Goal: Information Seeking & Learning: Check status

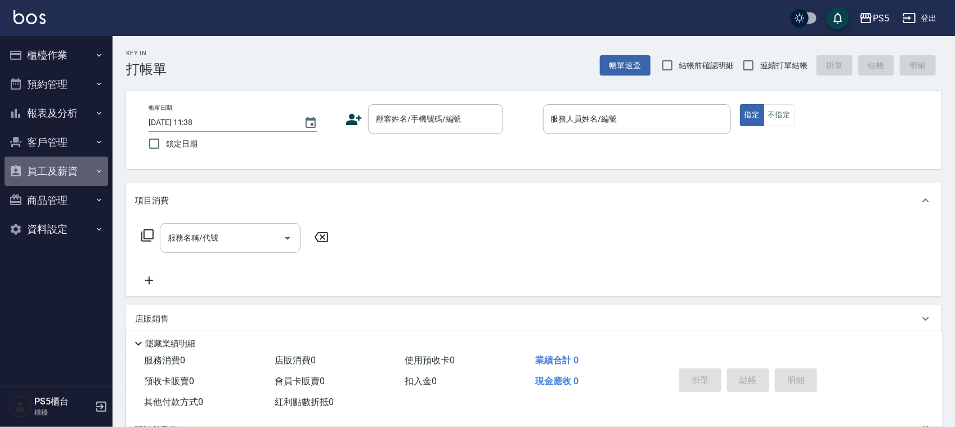
click at [86, 169] on button "員工及薪資" at bounding box center [57, 171] width 104 height 29
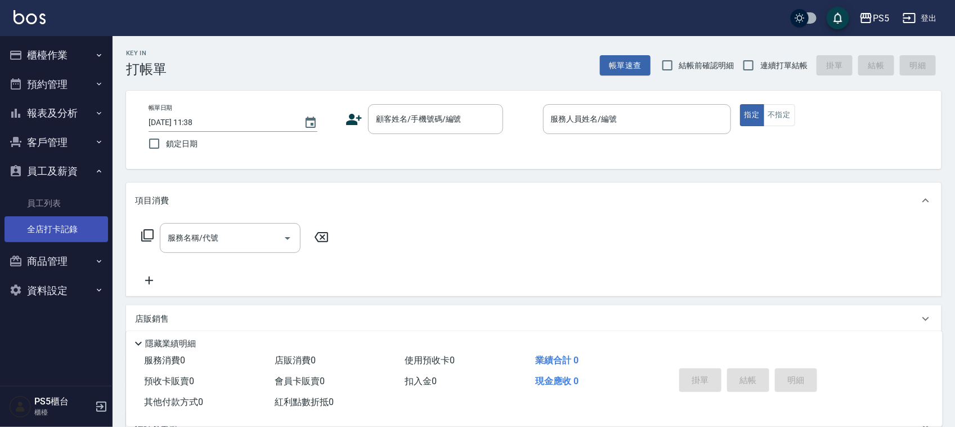
click at [66, 235] on link "全店打卡記錄" at bounding box center [57, 229] width 104 height 26
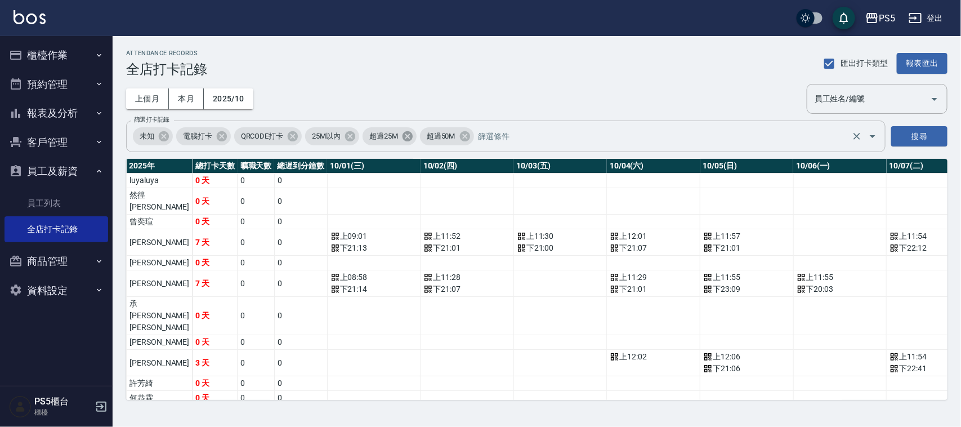
click at [405, 132] on icon at bounding box center [408, 136] width 10 height 10
click at [348, 137] on icon at bounding box center [350, 136] width 10 height 10
click at [919, 135] on button "搜尋" at bounding box center [919, 136] width 56 height 21
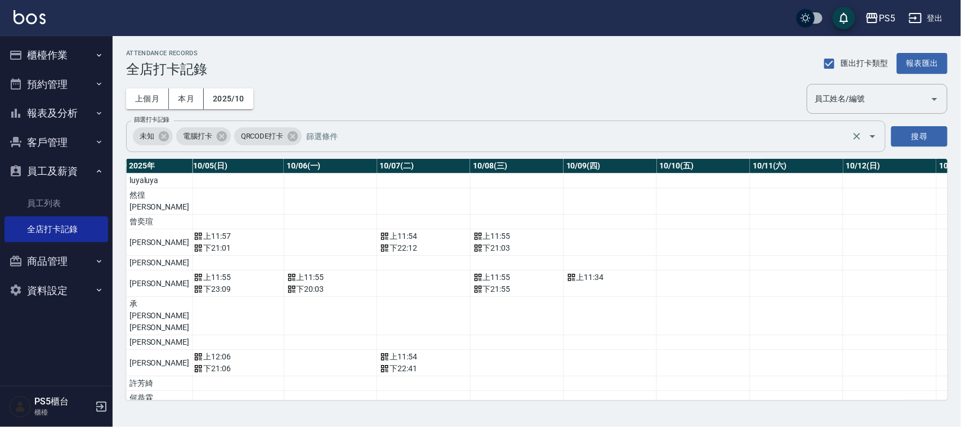
scroll to position [0, 517]
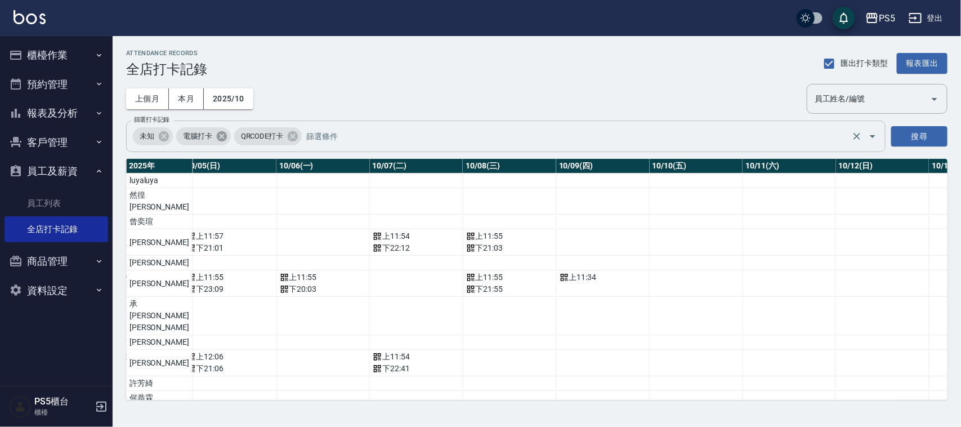
click at [220, 133] on icon at bounding box center [222, 136] width 10 height 10
click at [933, 132] on button "搜尋" at bounding box center [919, 136] width 56 height 21
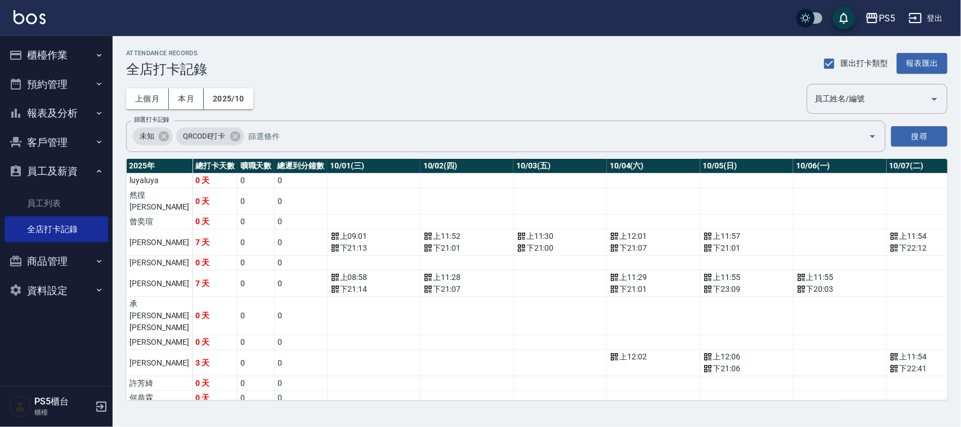
scroll to position [23, 0]
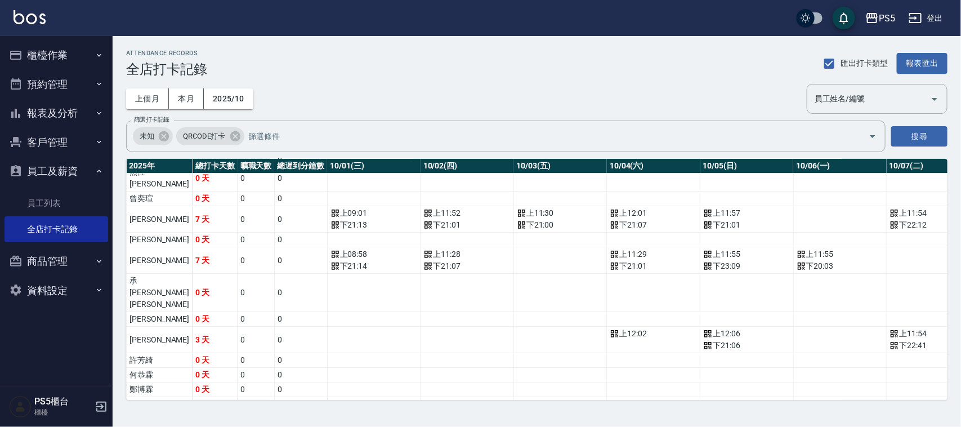
drag, startPoint x: 328, startPoint y: 388, endPoint x: 414, endPoint y: 386, distance: 86.2
drag, startPoint x: 234, startPoint y: 128, endPoint x: 232, endPoint y: 144, distance: 16.4
click at [233, 129] on div "QRCODE打卡" at bounding box center [210, 136] width 68 height 18
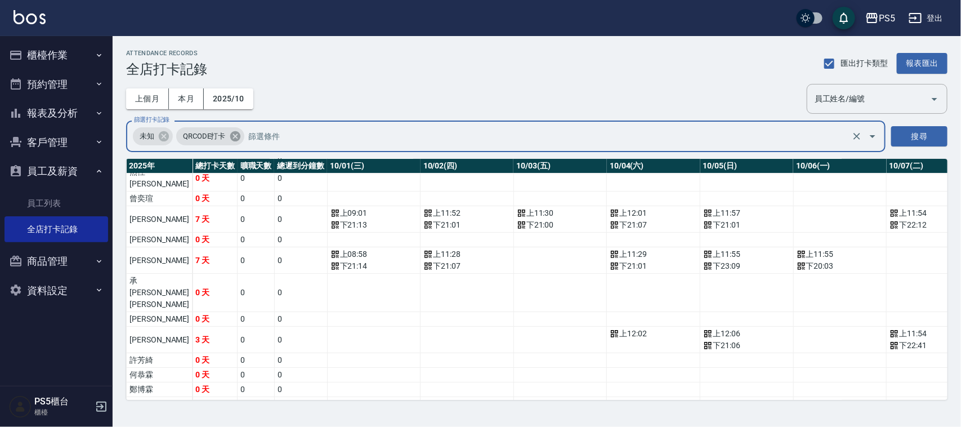
click at [234, 137] on icon at bounding box center [235, 136] width 12 height 12
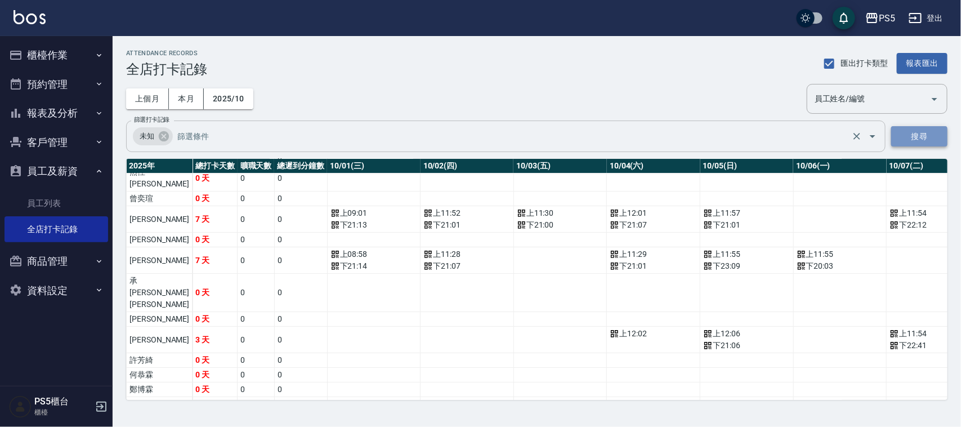
click at [930, 136] on button "搜尋" at bounding box center [919, 136] width 56 height 21
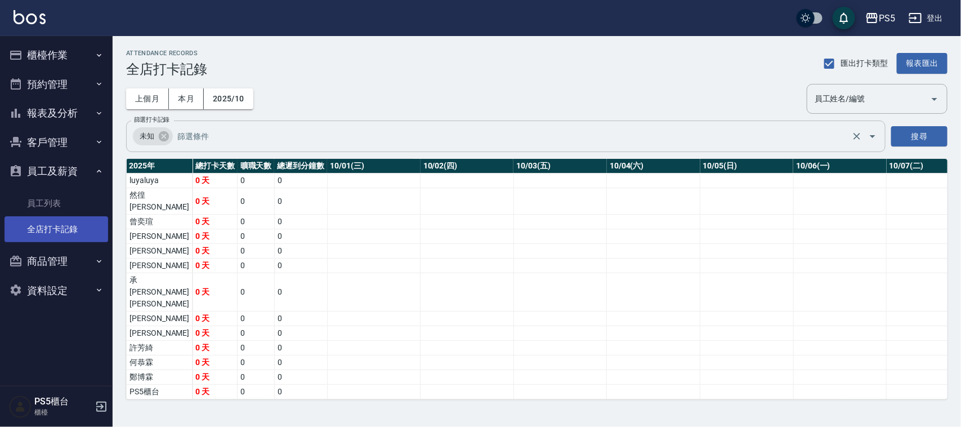
click at [55, 230] on link "全店打卡記錄" at bounding box center [57, 229] width 104 height 26
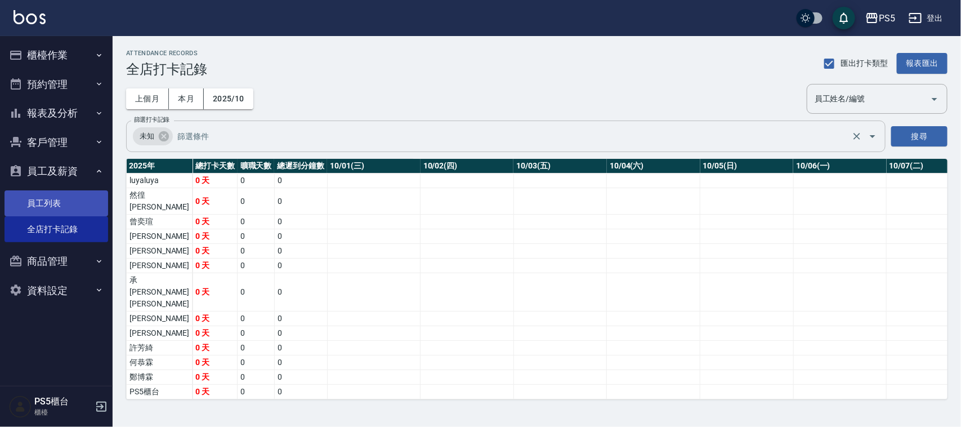
click at [37, 204] on link "員工列表" at bounding box center [57, 203] width 104 height 26
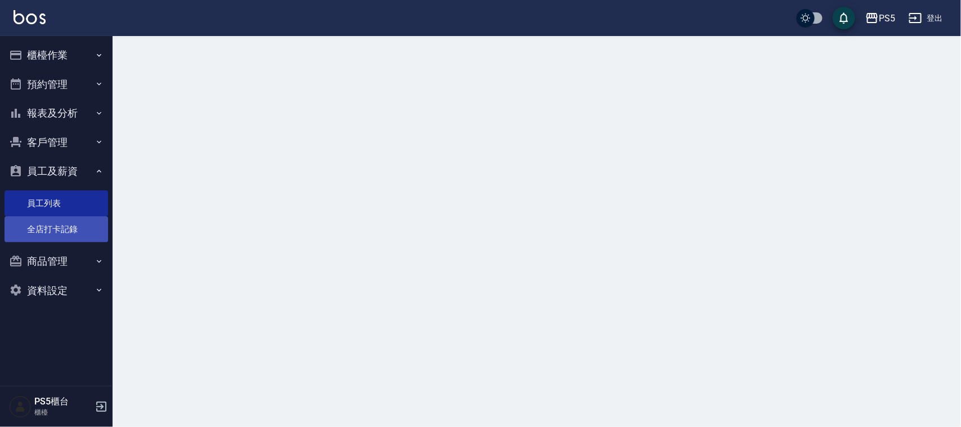
click at [38, 230] on link "全店打卡記錄" at bounding box center [57, 229] width 104 height 26
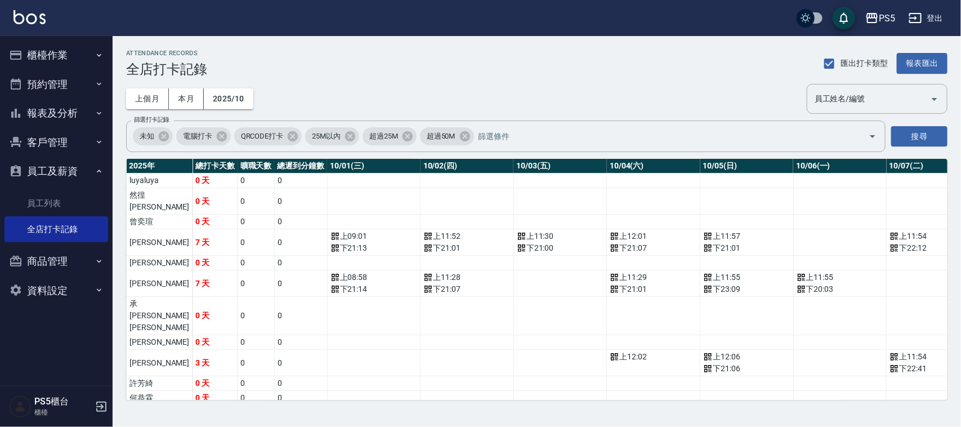
click at [38, 52] on button "櫃檯作業" at bounding box center [57, 55] width 104 height 29
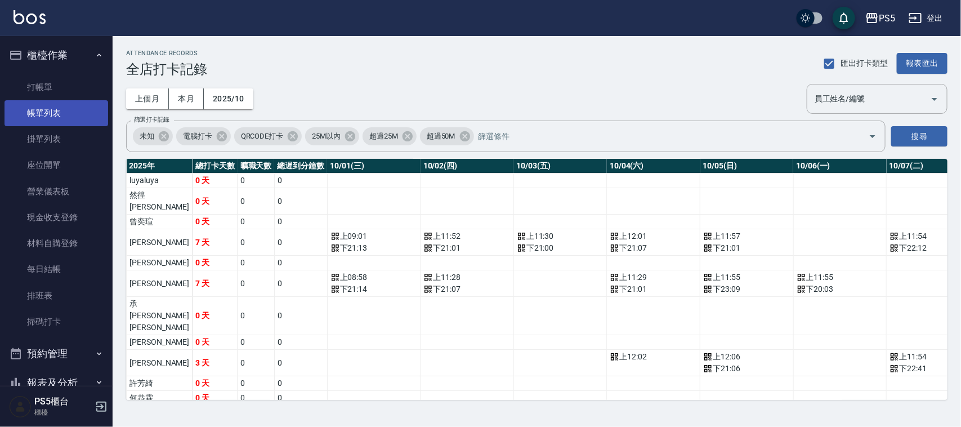
click at [49, 114] on link "帳單列表" at bounding box center [57, 113] width 104 height 26
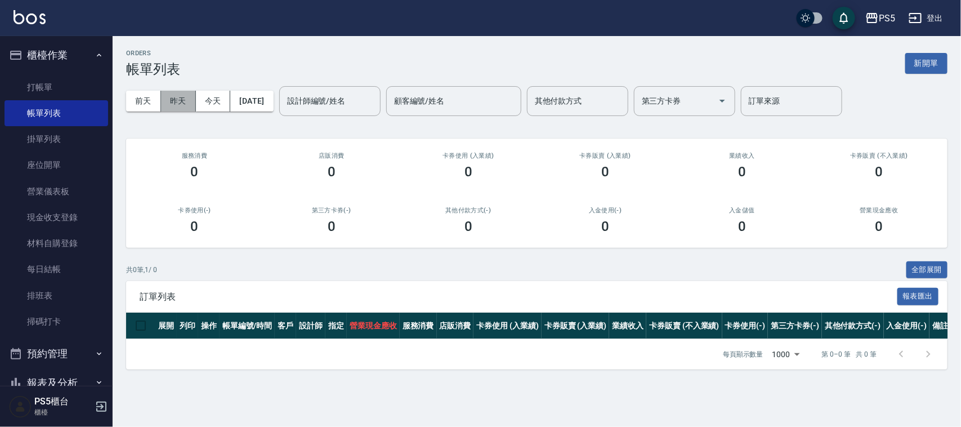
click at [175, 100] on button "昨天" at bounding box center [178, 101] width 35 height 21
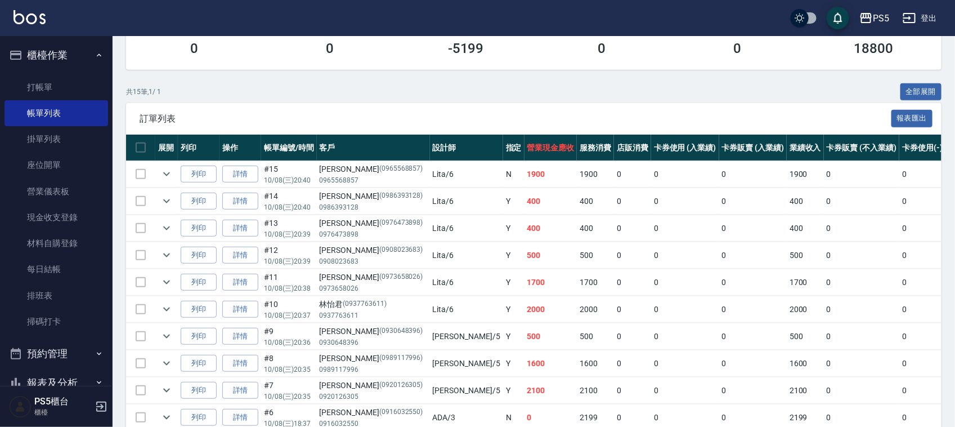
scroll to position [211, 0]
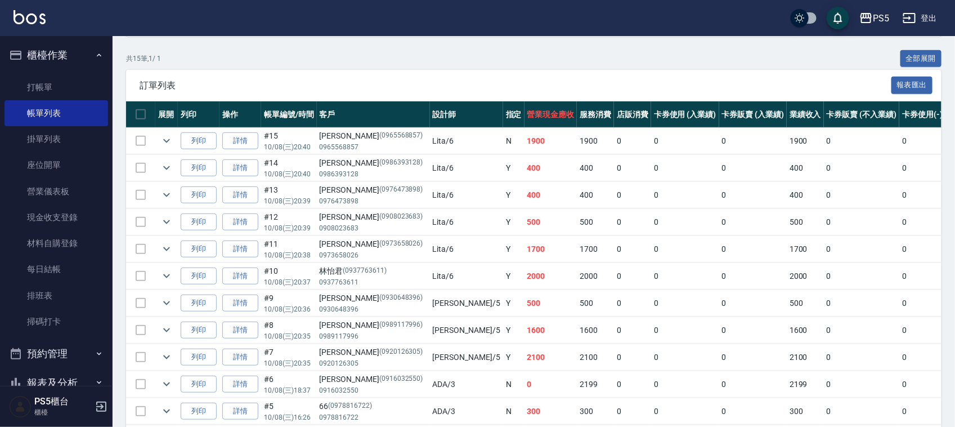
click at [337, 214] on div "[PERSON_NAME](0908023683)" at bounding box center [374, 217] width 108 height 12
copy div "[PERSON_NAME]"
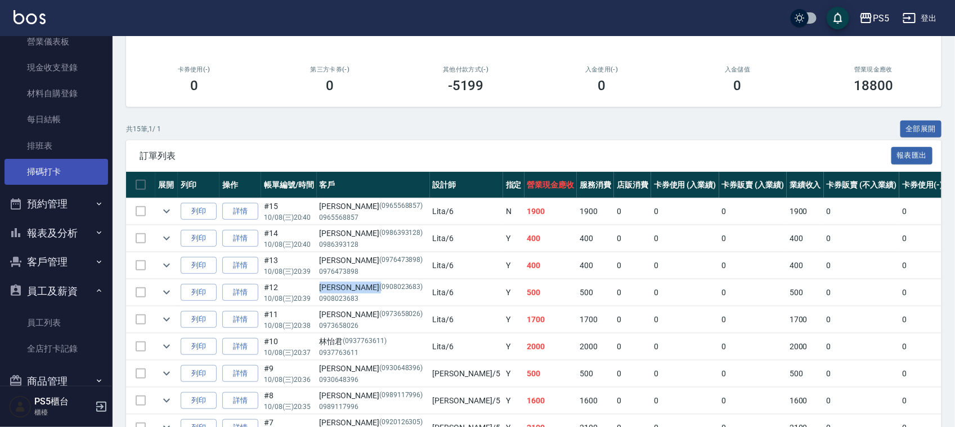
scroll to position [202, 0]
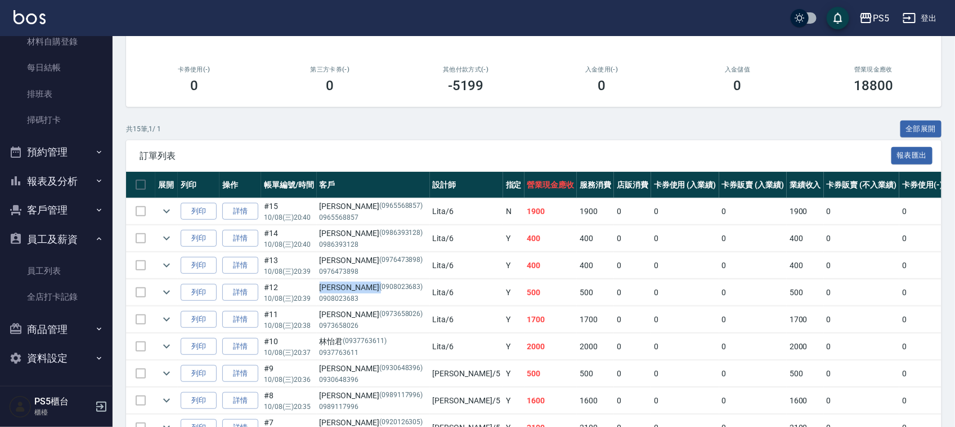
click at [49, 213] on button "客戶管理" at bounding box center [57, 209] width 104 height 29
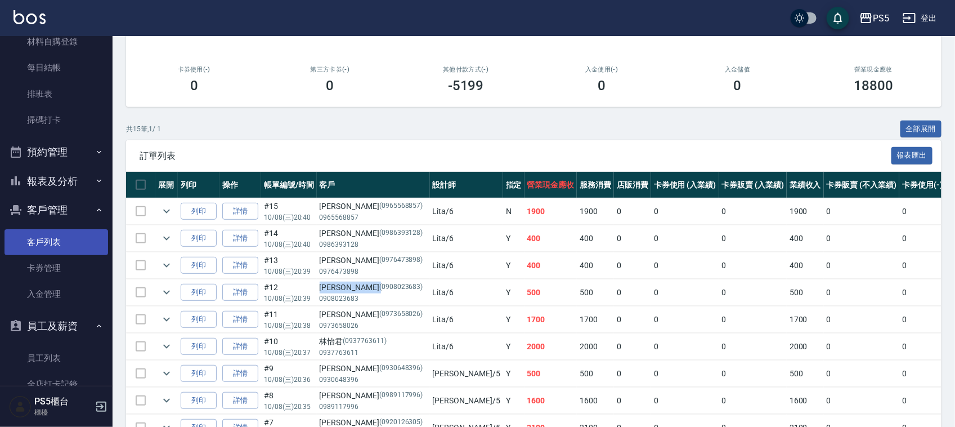
click at [45, 238] on link "客戶列表" at bounding box center [57, 242] width 104 height 26
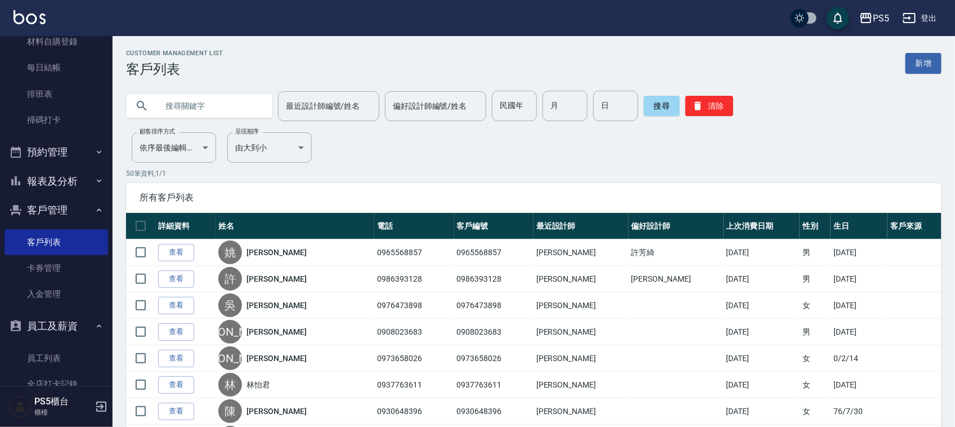
click at [228, 97] on input "text" at bounding box center [211, 106] width 106 height 30
paste input "[PERSON_NAME]"
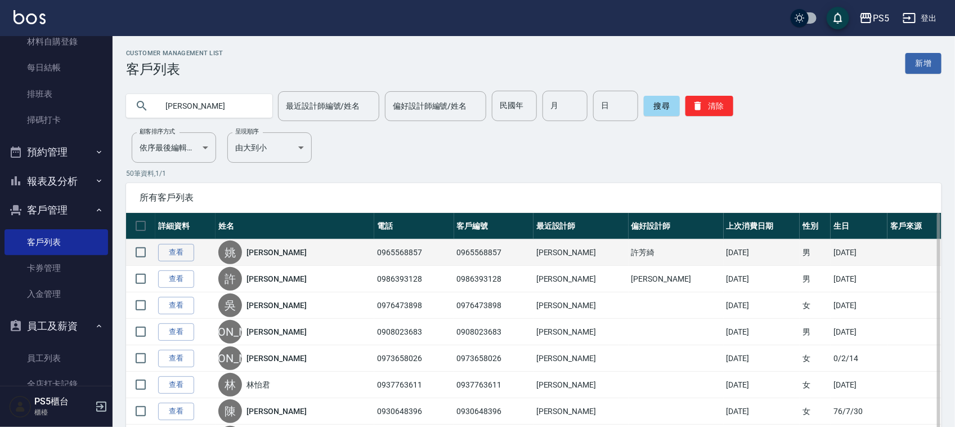
type input "[PERSON_NAME]"
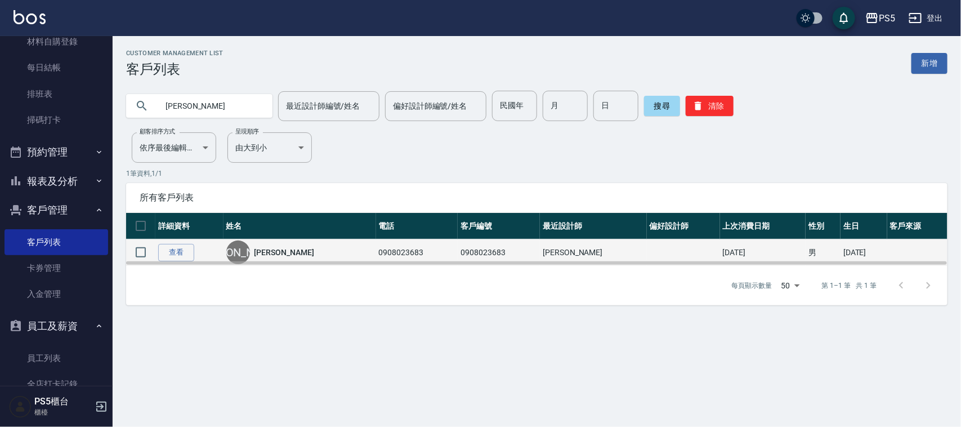
click at [260, 251] on div "[PERSON_NAME]" at bounding box center [299, 252] width 147 height 24
click at [268, 253] on link "[PERSON_NAME]" at bounding box center [284, 252] width 60 height 11
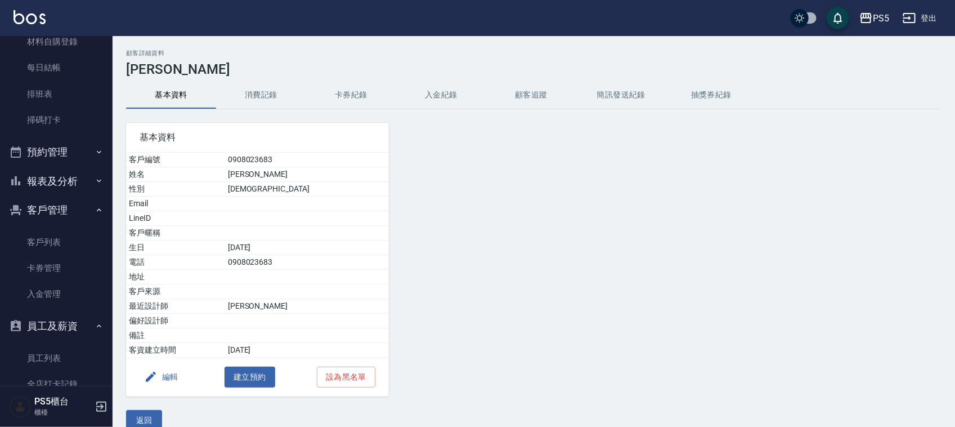
click at [271, 96] on button "消費記錄" at bounding box center [261, 95] width 90 height 27
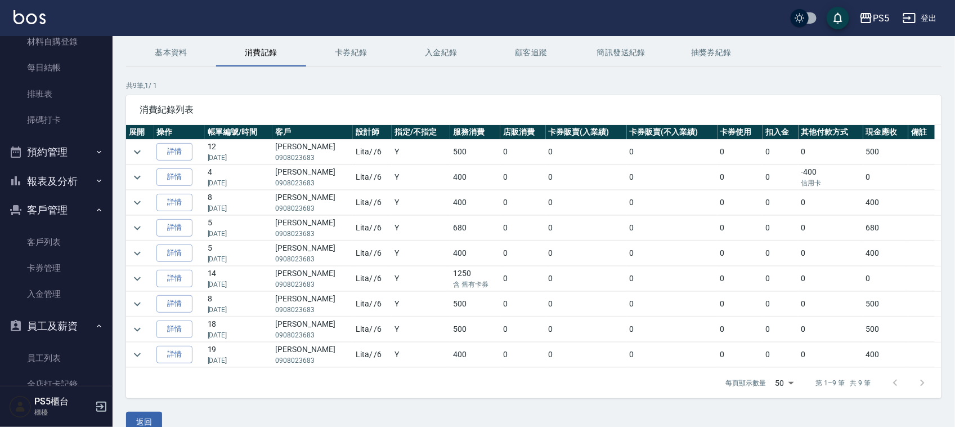
scroll to position [63, 0]
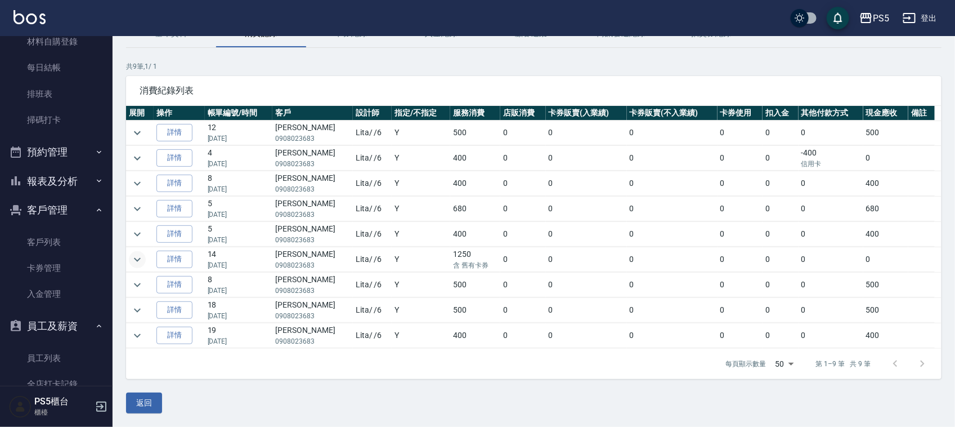
click at [136, 254] on icon "expand row" at bounding box center [138, 260] width 14 height 14
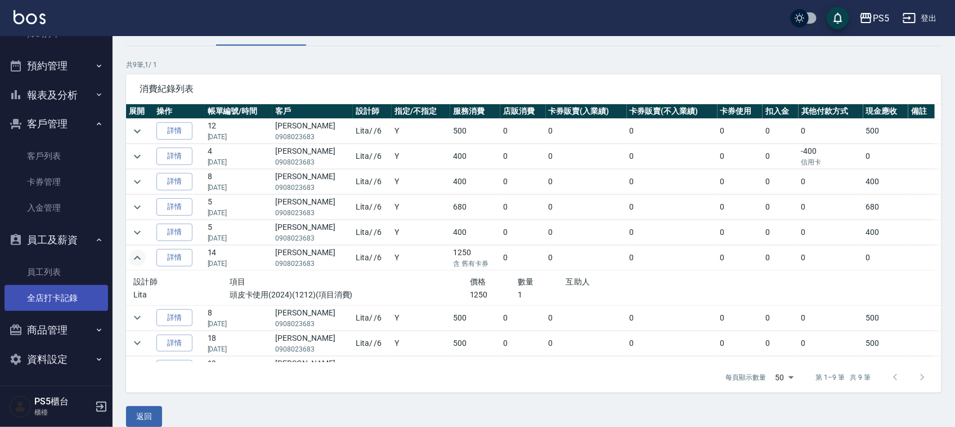
scroll to position [288, 0]
click at [74, 298] on link "全店打卡記錄" at bounding box center [57, 297] width 104 height 26
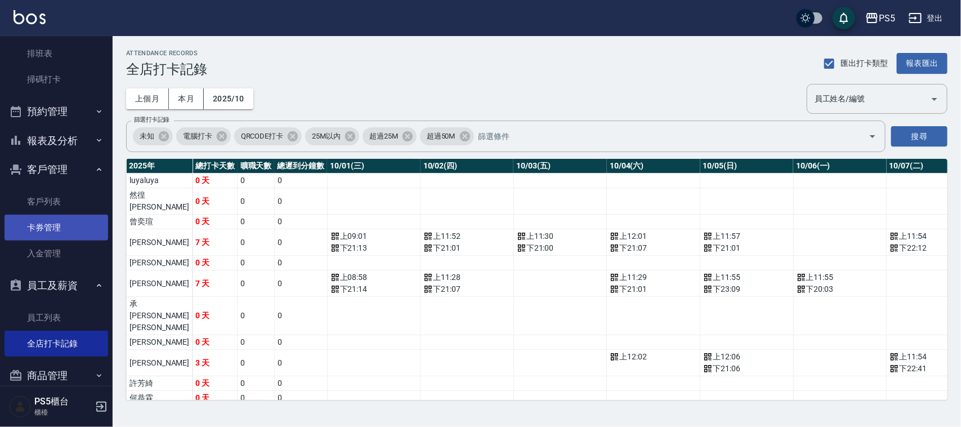
scroll to position [218, 0]
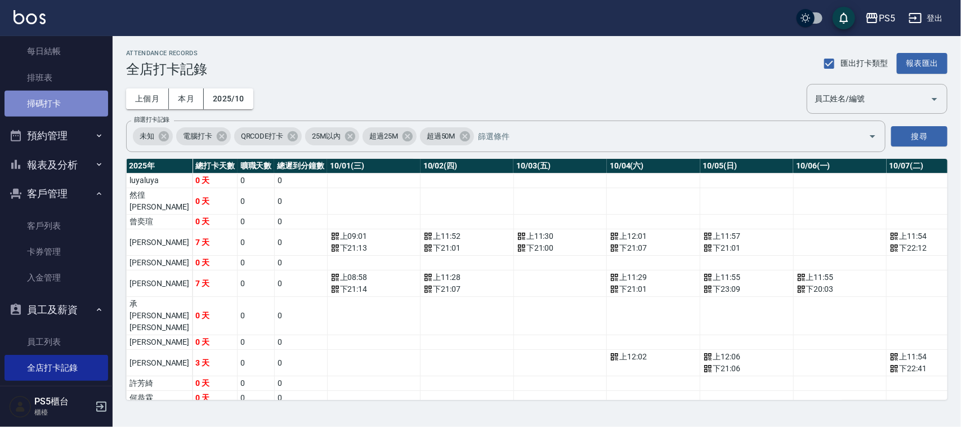
click at [58, 106] on link "掃碼打卡" at bounding box center [57, 104] width 104 height 26
